Goal: Task Accomplishment & Management: Use online tool/utility

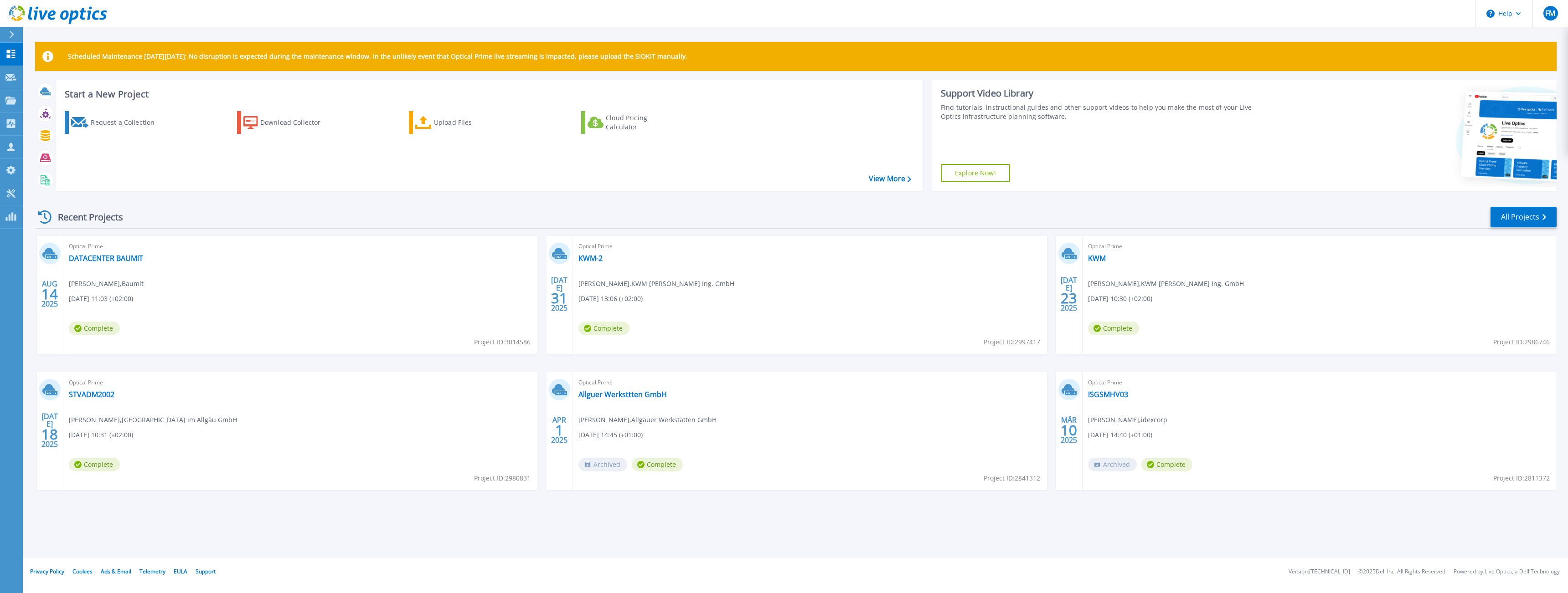
click at [1006, 197] on div "Start a New Project Request a Collection Download Collector Upload Files Cloud …" at bounding box center [796, 139] width 1522 height 118
click at [7, 97] on icon at bounding box center [11, 100] width 11 height 8
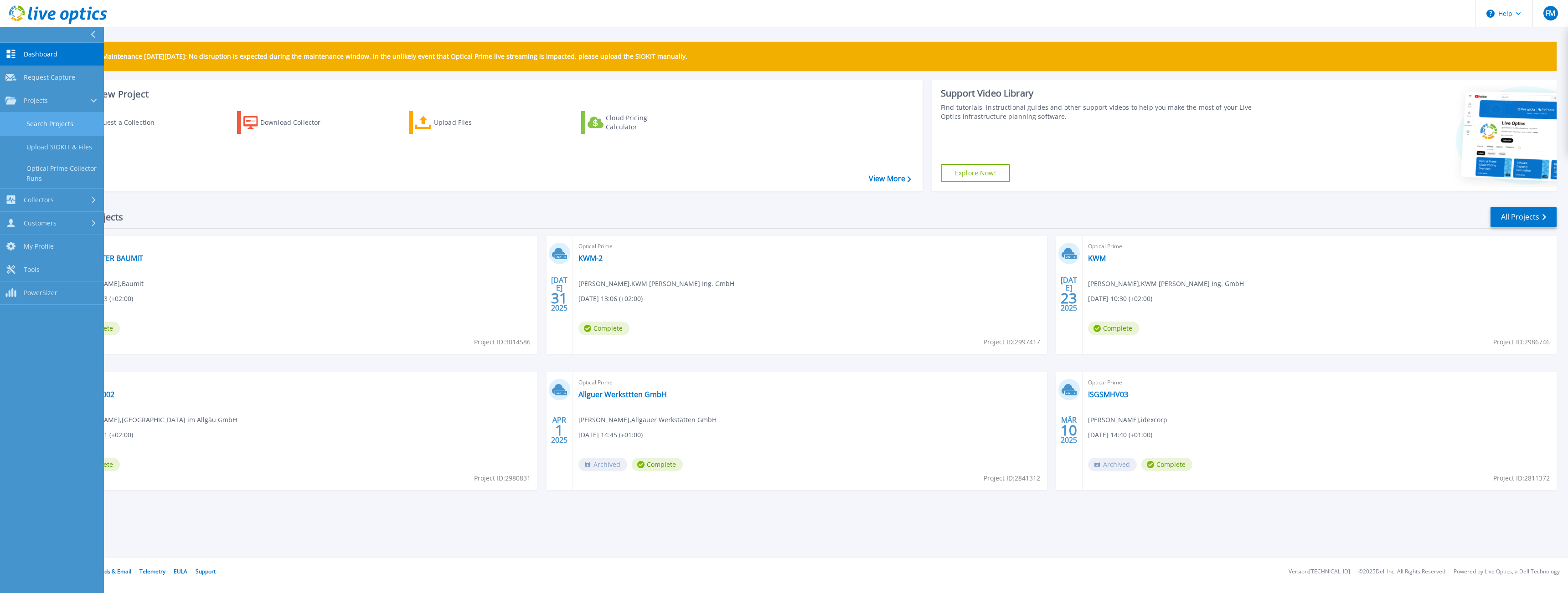
click at [64, 119] on link "Search Projects" at bounding box center [52, 124] width 104 height 23
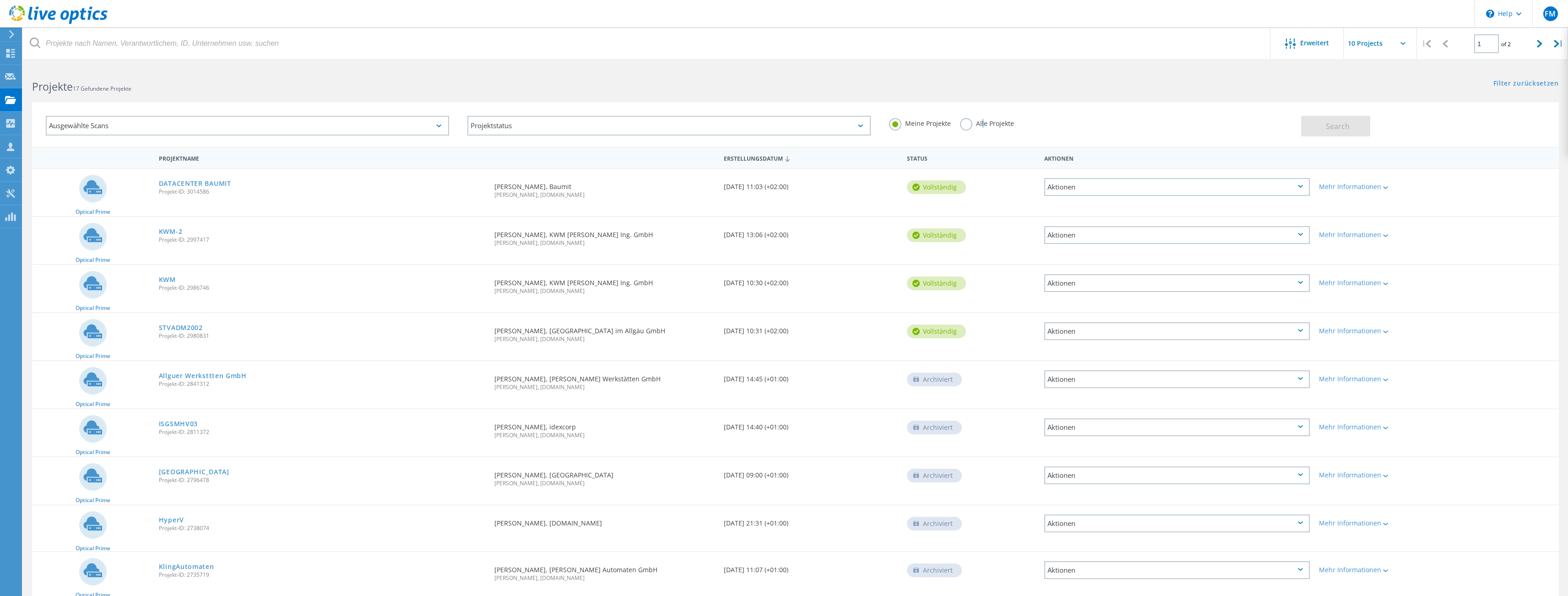
click at [981, 125] on label "Alle Projekte" at bounding box center [987, 123] width 54 height 8
click at [969, 123] on label "Alle Projekte" at bounding box center [987, 123] width 54 height 8
click at [0, 0] on input "Alle Projekte" at bounding box center [0, 0] width 0 height 0
click at [1315, 125] on button "Search" at bounding box center [1336, 125] width 69 height 20
